Goal: Information Seeking & Learning: Learn about a topic

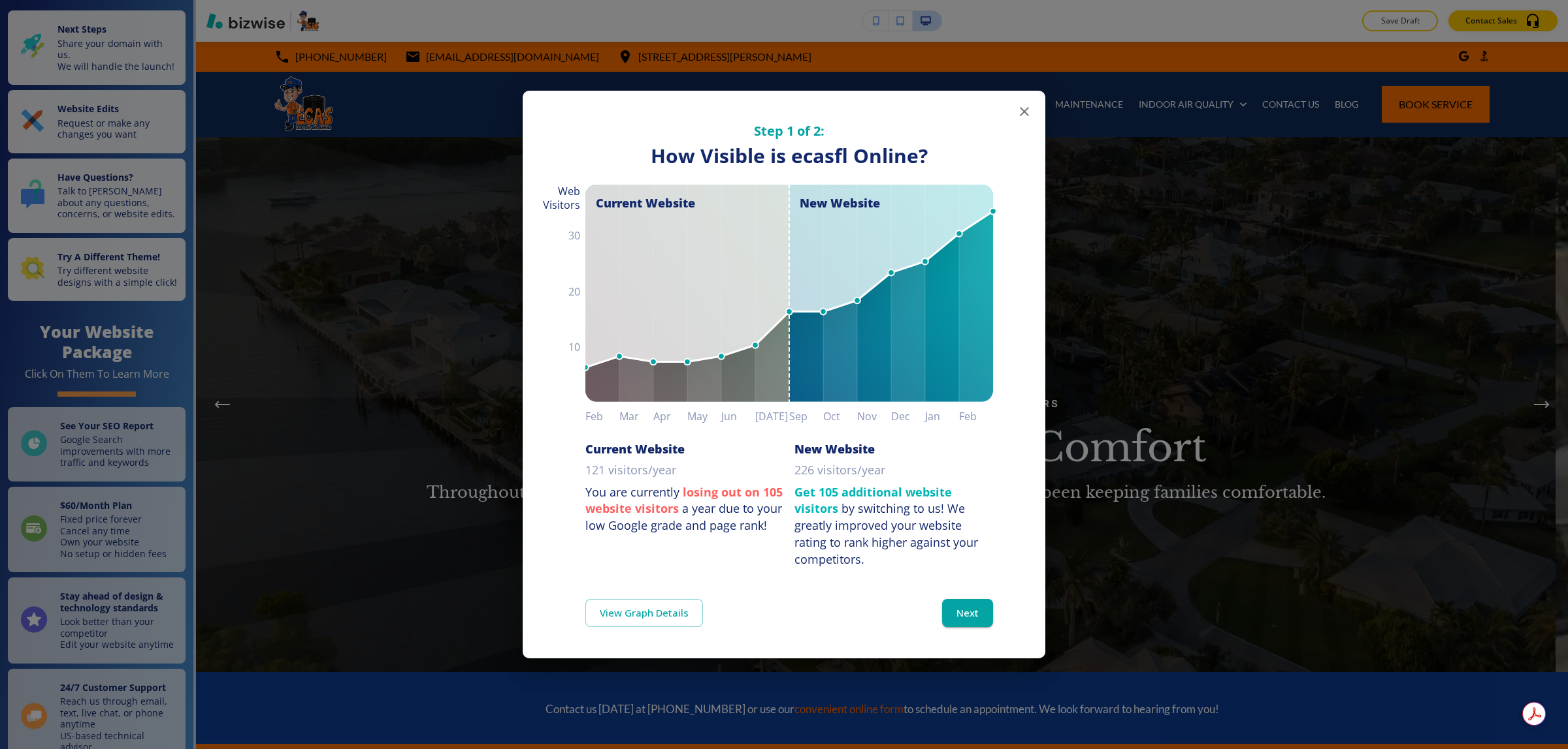
click at [1024, 105] on icon "button" at bounding box center [1024, 111] width 16 height 16
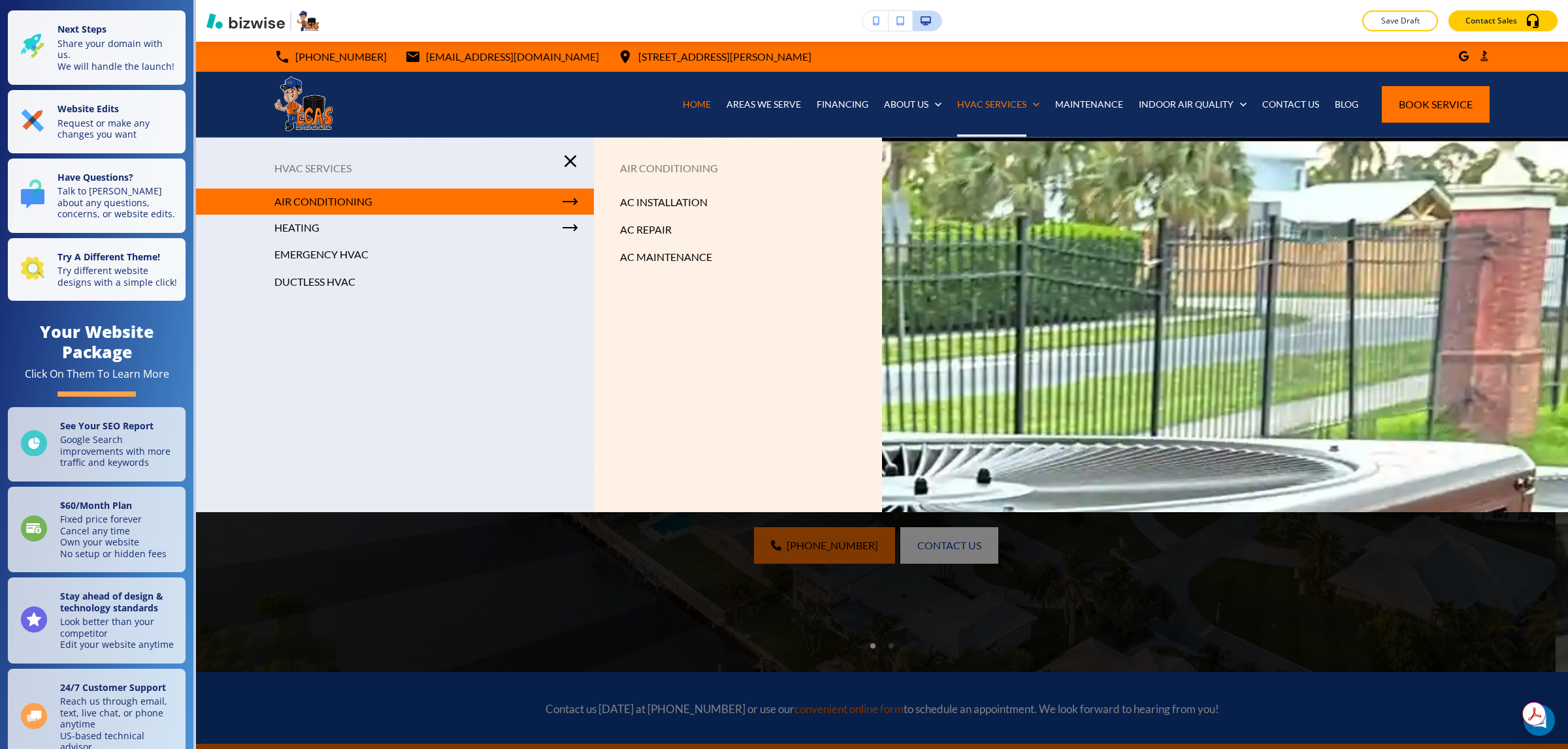
click at [575, 163] on icon "button" at bounding box center [570, 160] width 21 height 21
